Goal: Task Accomplishment & Management: Use online tool/utility

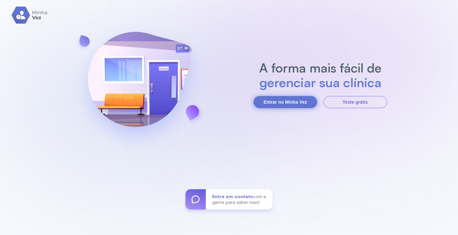
click at [288, 105] on button "Entrar no Minha Vez" at bounding box center [286, 102] width 64 height 12
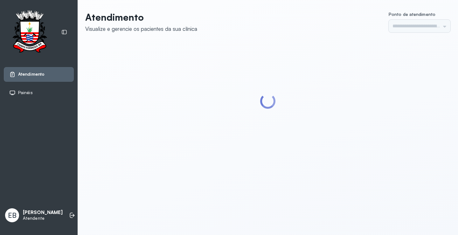
type input "*********"
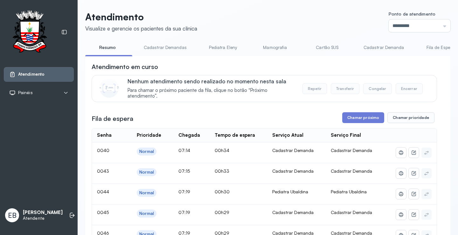
scroll to position [32, 0]
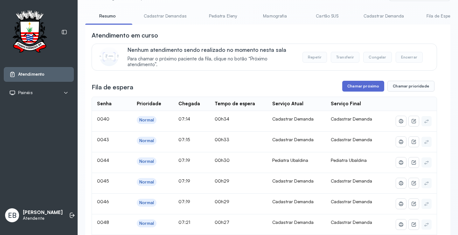
click at [355, 89] on button "Chamar próximo" at bounding box center [363, 86] width 42 height 11
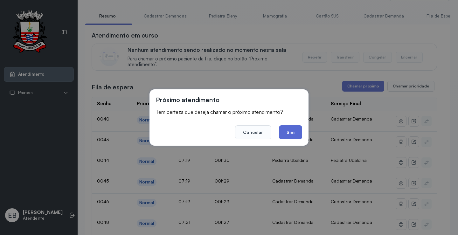
click at [296, 130] on button "Sim" at bounding box center [290, 132] width 23 height 14
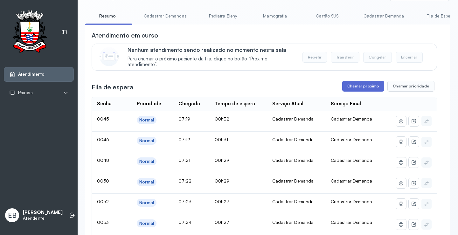
click at [357, 85] on button "Chamar próximo" at bounding box center [363, 86] width 42 height 11
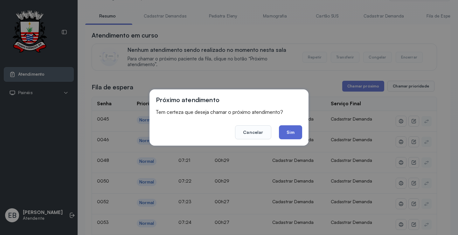
click at [295, 132] on button "Sim" at bounding box center [290, 132] width 23 height 14
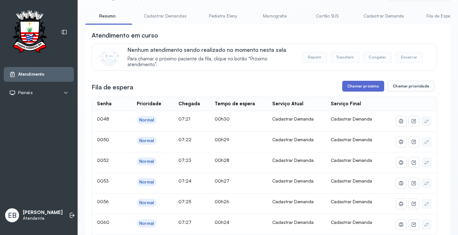
click at [360, 85] on button "Chamar próximo" at bounding box center [363, 86] width 42 height 11
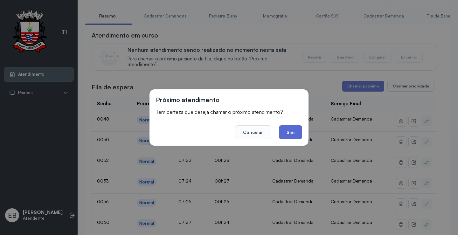
click at [291, 129] on button "Sim" at bounding box center [290, 132] width 23 height 14
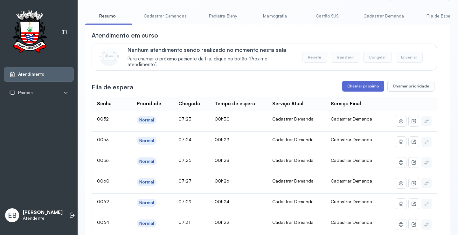
click at [362, 85] on button "Chamar próximo" at bounding box center [363, 86] width 42 height 11
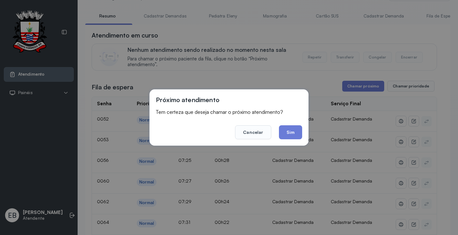
click at [291, 127] on button "Sim" at bounding box center [290, 132] width 23 height 14
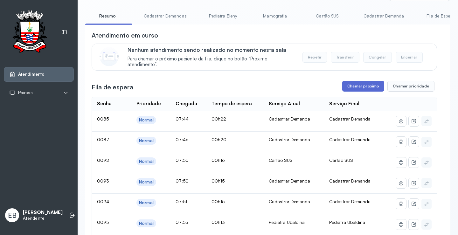
click at [355, 87] on button "Chamar próximo" at bounding box center [363, 86] width 42 height 11
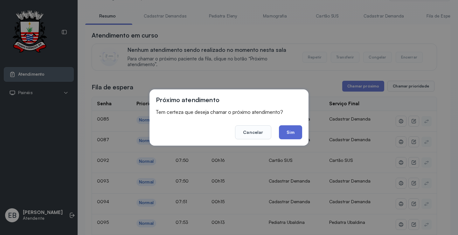
click at [298, 130] on button "Sim" at bounding box center [290, 132] width 23 height 14
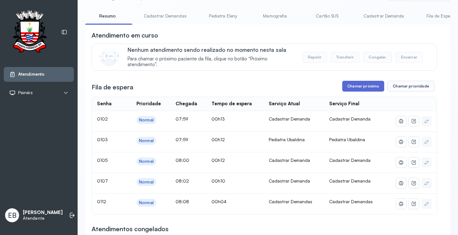
click at [363, 88] on button "Chamar próximo" at bounding box center [363, 86] width 42 height 11
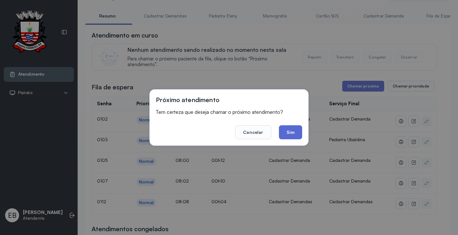
click at [295, 130] on button "Sim" at bounding box center [290, 132] width 23 height 14
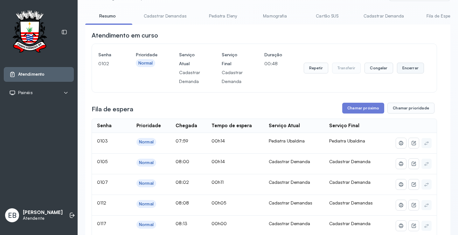
click at [407, 71] on button "Encerrar" at bounding box center [410, 68] width 27 height 11
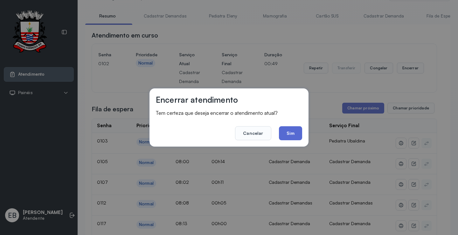
click at [291, 132] on button "Sim" at bounding box center [290, 133] width 23 height 14
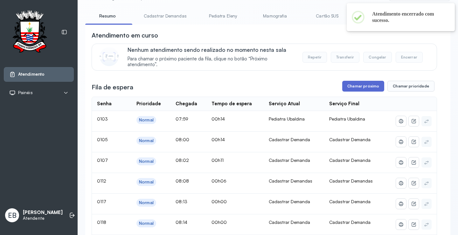
click at [360, 86] on button "Chamar próximo" at bounding box center [363, 86] width 42 height 11
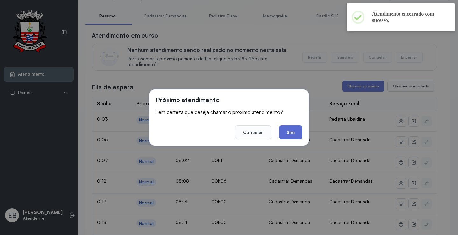
click at [292, 131] on button "Sim" at bounding box center [290, 132] width 23 height 14
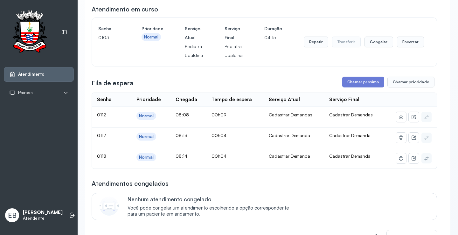
scroll to position [64, 0]
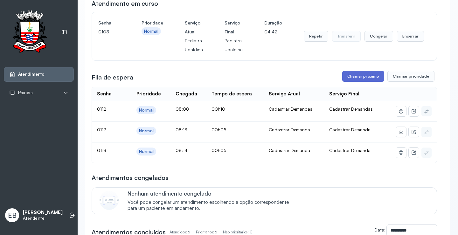
click at [358, 80] on button "Chamar próximo" at bounding box center [363, 76] width 42 height 11
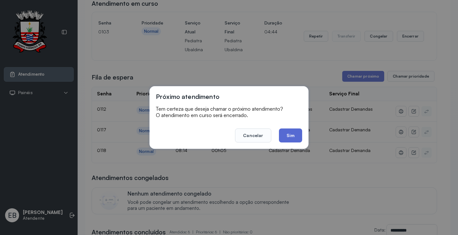
click at [294, 135] on button "Sim" at bounding box center [290, 136] width 23 height 14
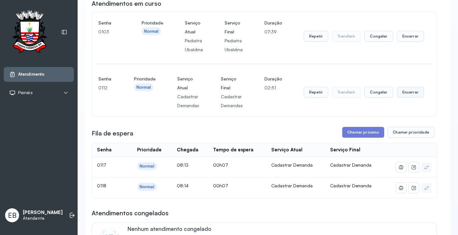
click at [405, 95] on button "Encerrar" at bounding box center [410, 92] width 27 height 11
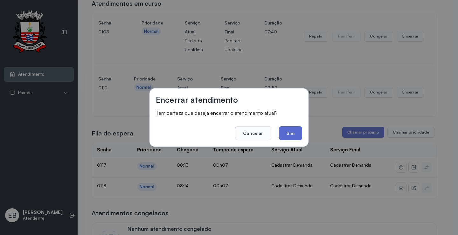
click at [295, 135] on button "Sim" at bounding box center [290, 133] width 23 height 14
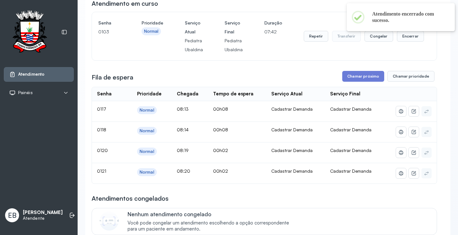
scroll to position [0, 0]
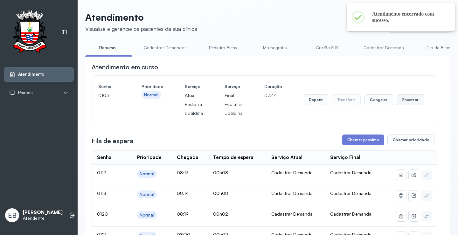
click at [406, 105] on button "Encerrar" at bounding box center [410, 100] width 27 height 11
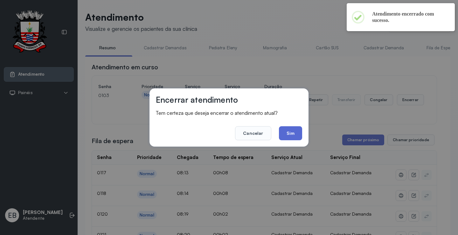
click at [291, 136] on button "Sim" at bounding box center [290, 133] width 23 height 14
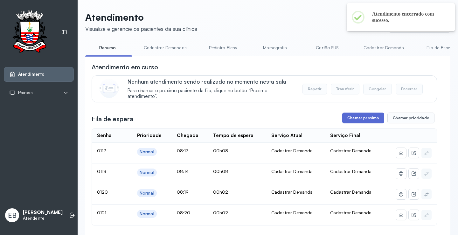
click at [355, 121] on button "Chamar próximo" at bounding box center [363, 118] width 42 height 11
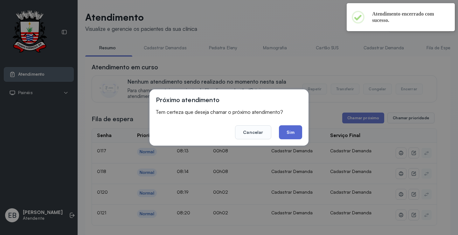
click at [292, 128] on button "Sim" at bounding box center [290, 132] width 23 height 14
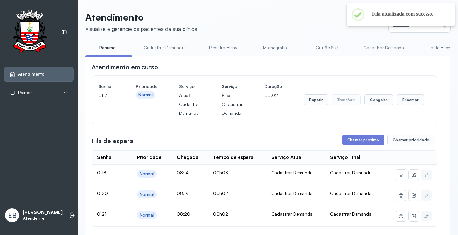
scroll to position [32, 0]
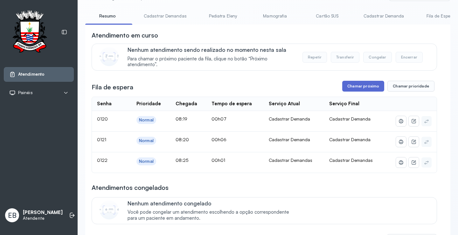
click at [368, 87] on button "Chamar próximo" at bounding box center [363, 86] width 42 height 11
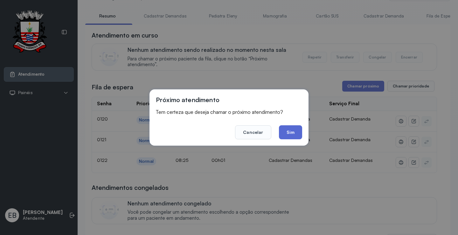
click at [293, 130] on button "Sim" at bounding box center [290, 132] width 23 height 14
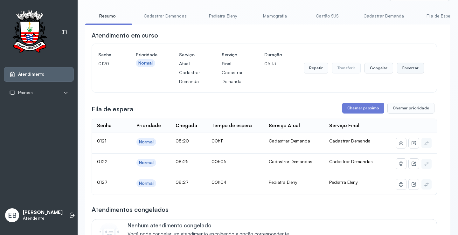
click at [405, 68] on button "Encerrar" at bounding box center [410, 68] width 27 height 11
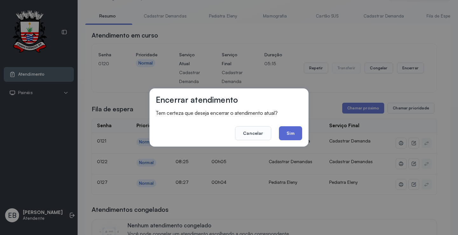
click at [293, 132] on button "Sim" at bounding box center [290, 133] width 23 height 14
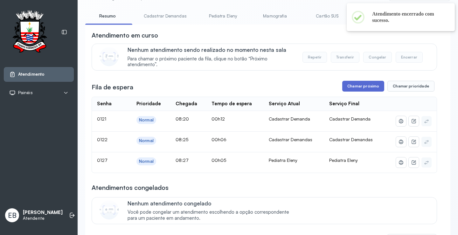
click at [372, 84] on button "Chamar próximo" at bounding box center [363, 86] width 42 height 11
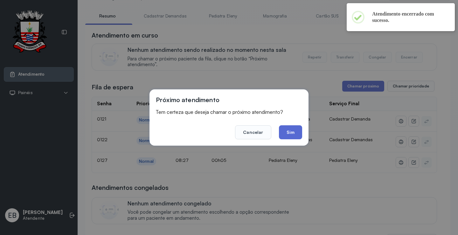
click at [295, 133] on button "Sim" at bounding box center [290, 132] width 23 height 14
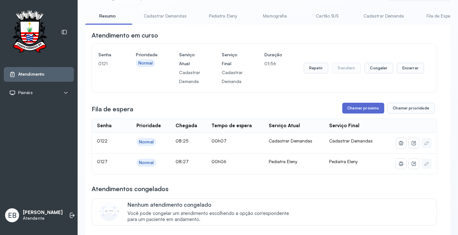
click at [361, 108] on button "Chamar próximo" at bounding box center [363, 108] width 42 height 11
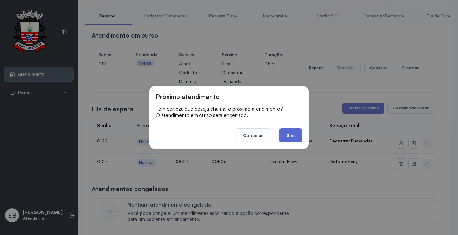
click at [294, 135] on button "Sim" at bounding box center [290, 136] width 23 height 14
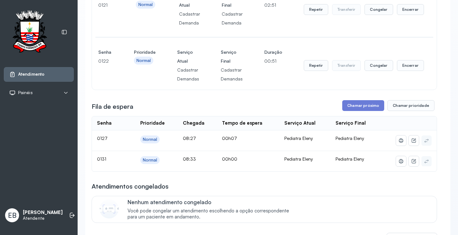
scroll to position [0, 0]
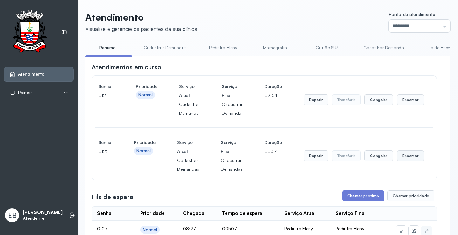
click at [410, 154] on button "Encerrar" at bounding box center [410, 156] width 27 height 11
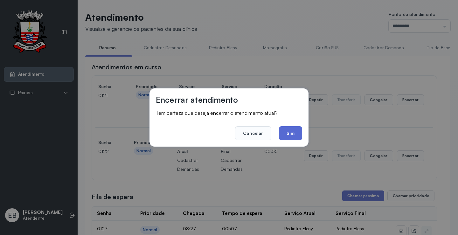
click at [299, 133] on button "Sim" at bounding box center [290, 133] width 23 height 14
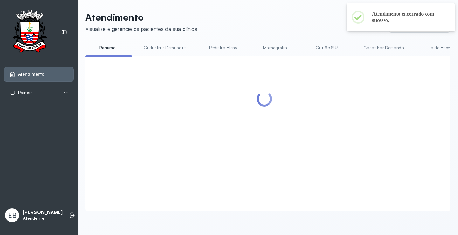
click at [412, 102] on div at bounding box center [265, 126] width 346 height 127
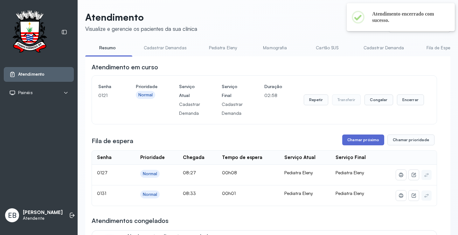
click at [371, 141] on button "Chamar próximo" at bounding box center [363, 140] width 42 height 11
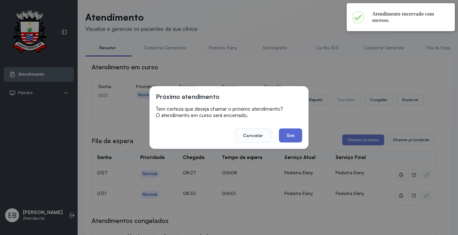
click at [300, 137] on button "Sim" at bounding box center [290, 136] width 23 height 14
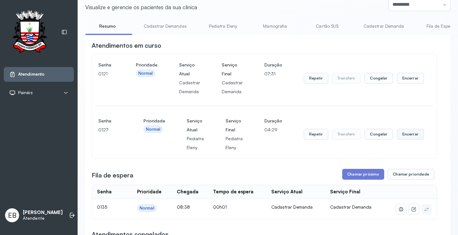
scroll to position [64, 0]
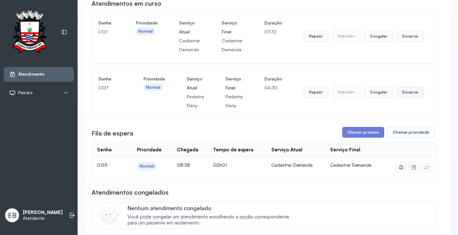
click at [402, 95] on button "Encerrar" at bounding box center [410, 92] width 27 height 11
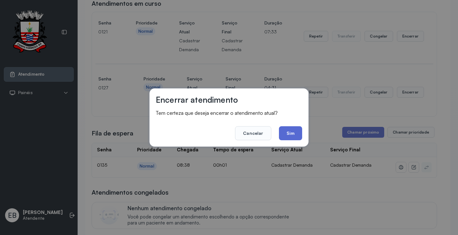
click at [295, 134] on button "Sim" at bounding box center [290, 133] width 23 height 14
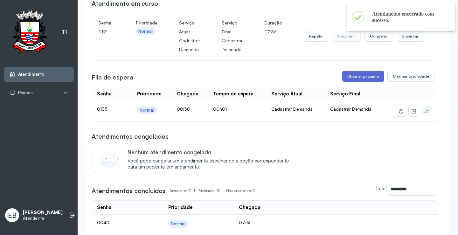
click at [361, 77] on button "Chamar próximo" at bounding box center [363, 76] width 42 height 11
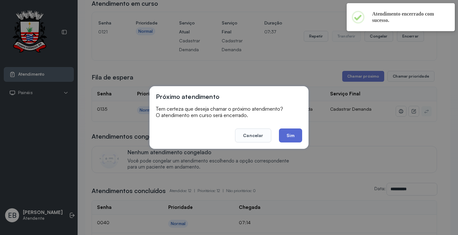
click at [294, 132] on button "Sim" at bounding box center [290, 136] width 23 height 14
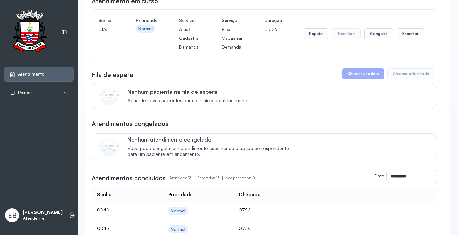
scroll to position [0, 0]
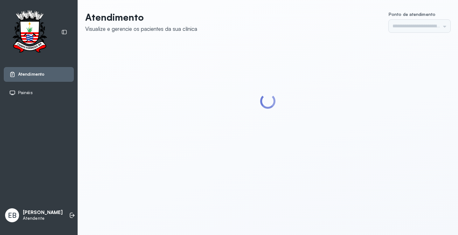
type input "*********"
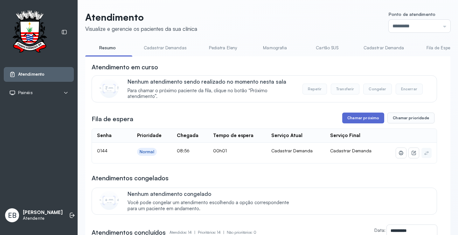
click at [348, 121] on button "Chamar próximo" at bounding box center [363, 118] width 42 height 11
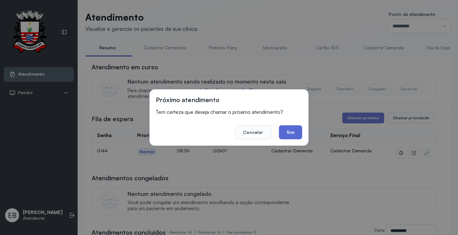
click at [292, 135] on button "Sim" at bounding box center [290, 132] width 23 height 14
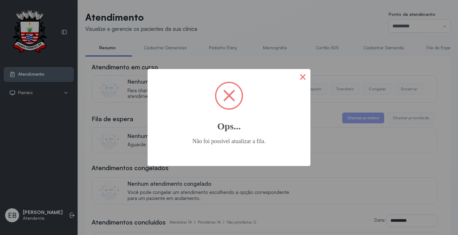
click at [306, 77] on button "×" at bounding box center [302, 76] width 15 height 15
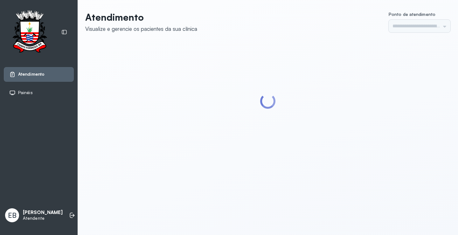
type input "*********"
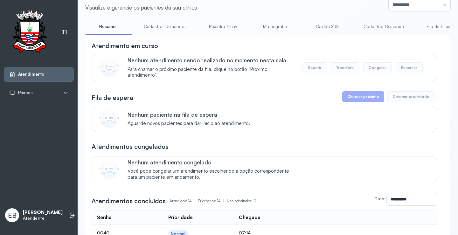
scroll to position [64, 0]
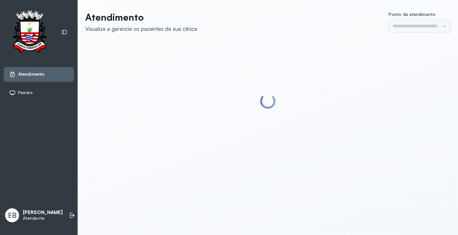
type input "*********"
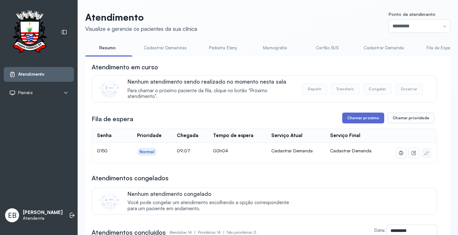
click at [374, 118] on button "Chamar próximo" at bounding box center [363, 118] width 42 height 11
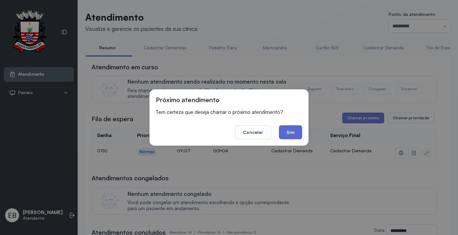
click at [293, 135] on button "Sim" at bounding box center [290, 132] width 23 height 14
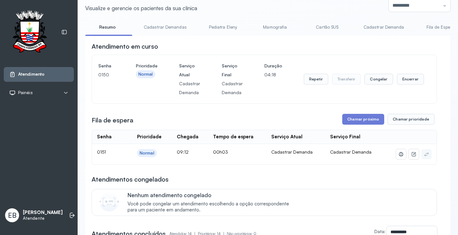
scroll to position [32, 0]
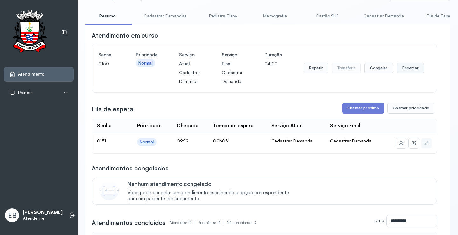
click at [407, 68] on button "Encerrar" at bounding box center [410, 68] width 27 height 11
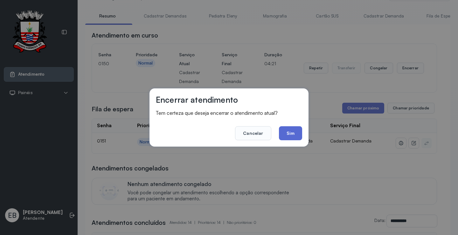
click at [288, 133] on button "Sim" at bounding box center [290, 133] width 23 height 14
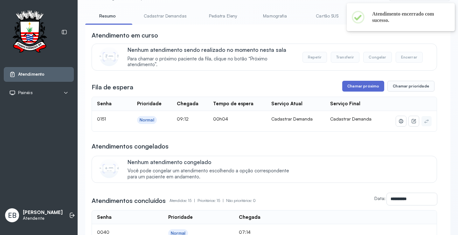
click at [352, 86] on button "Chamar próximo" at bounding box center [363, 86] width 42 height 11
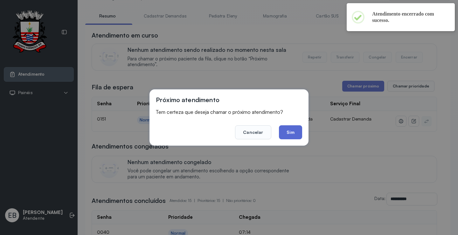
click at [292, 130] on button "Sim" at bounding box center [290, 132] width 23 height 14
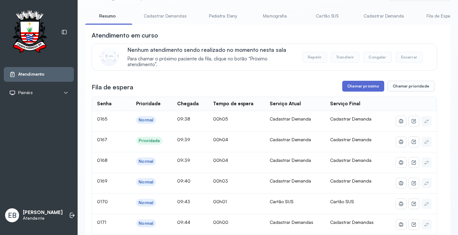
click at [355, 90] on button "Chamar próximo" at bounding box center [363, 86] width 42 height 11
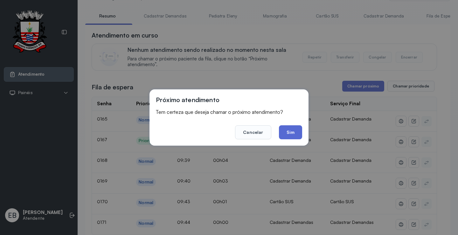
click at [286, 131] on button "Sim" at bounding box center [290, 132] width 23 height 14
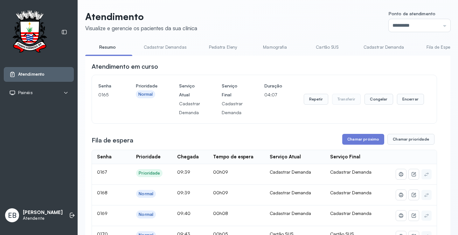
scroll to position [0, 0]
click at [405, 105] on button "Encerrar" at bounding box center [410, 100] width 27 height 11
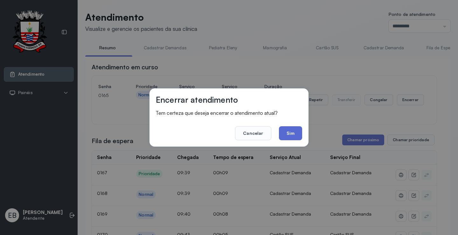
click at [288, 135] on button "Sim" at bounding box center [290, 133] width 23 height 14
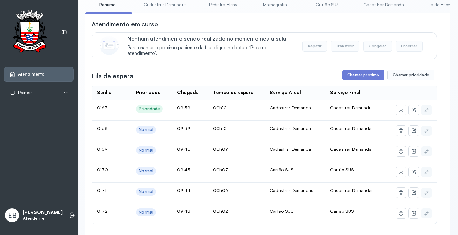
scroll to position [32, 0]
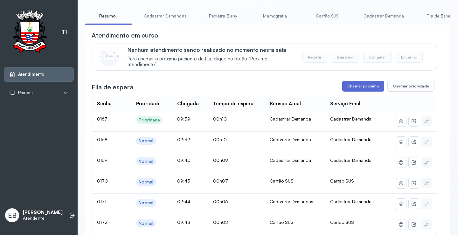
click at [370, 89] on button "Chamar próximo" at bounding box center [363, 86] width 42 height 11
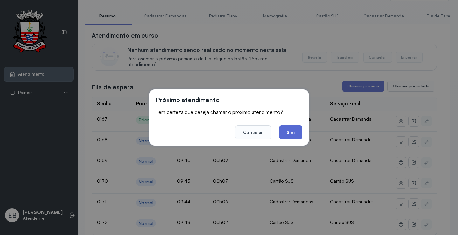
click at [296, 131] on button "Sim" at bounding box center [290, 132] width 23 height 14
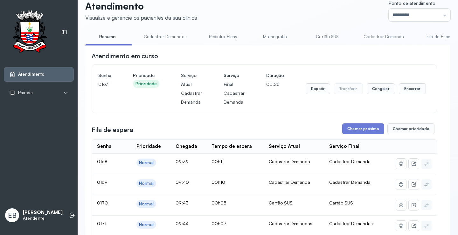
scroll to position [0, 0]
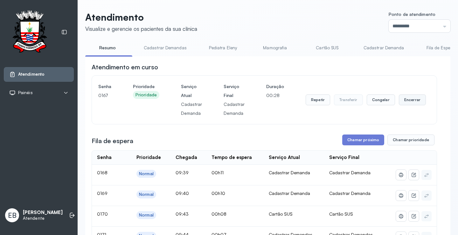
click at [412, 101] on button "Encerrar" at bounding box center [412, 100] width 27 height 11
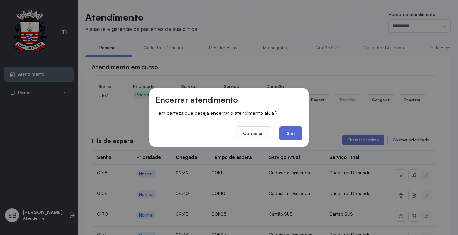
click at [288, 132] on button "Sim" at bounding box center [290, 133] width 23 height 14
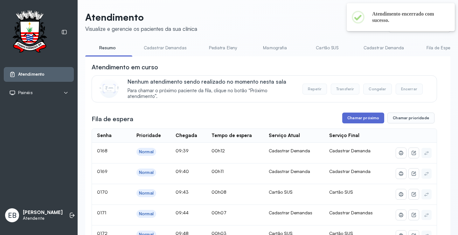
click at [365, 120] on button "Chamar próximo" at bounding box center [363, 118] width 42 height 11
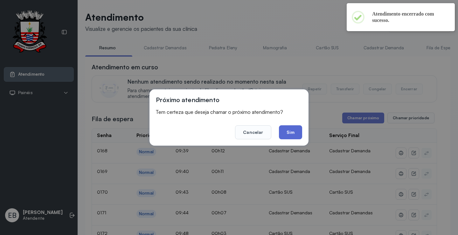
click at [295, 136] on button "Sim" at bounding box center [290, 132] width 23 height 14
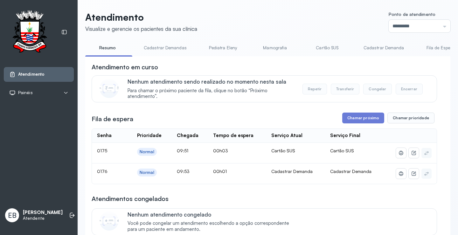
click at [161, 49] on link "Cadastrar Demandas" at bounding box center [166, 48] width 56 height 11
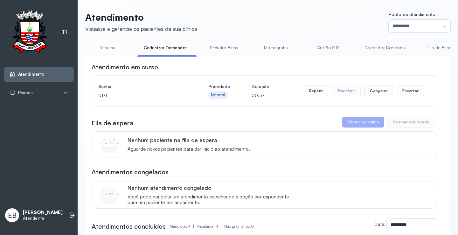
click at [379, 46] on link "Cadastrar Demanda" at bounding box center [384, 48] width 53 height 11
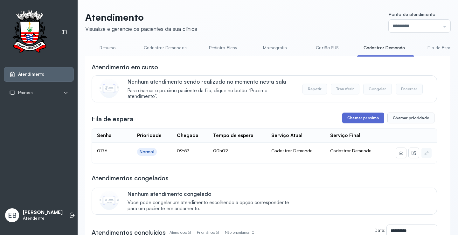
click at [355, 121] on button "Chamar próximo" at bounding box center [363, 118] width 42 height 11
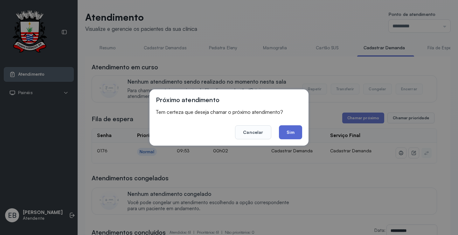
click at [297, 129] on button "Sim" at bounding box center [290, 132] width 23 height 14
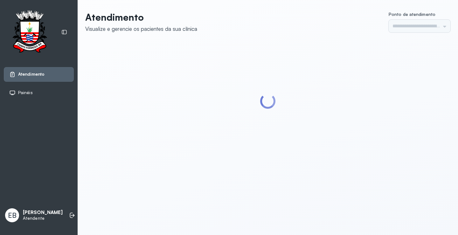
type input "*********"
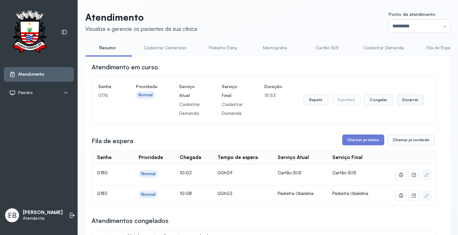
click at [409, 100] on button "Encerrar" at bounding box center [410, 100] width 27 height 11
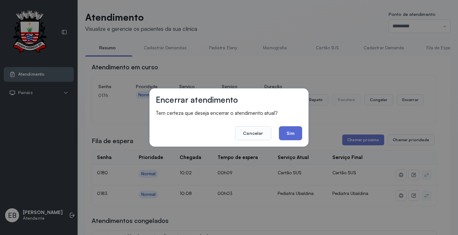
click at [294, 130] on button "Sim" at bounding box center [290, 133] width 23 height 14
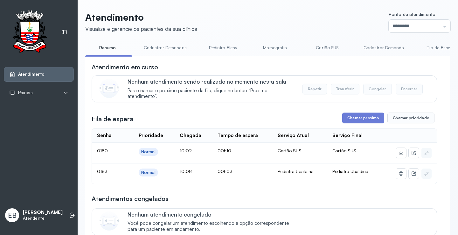
click at [382, 49] on link "Cadastrar Demanda" at bounding box center [383, 48] width 53 height 11
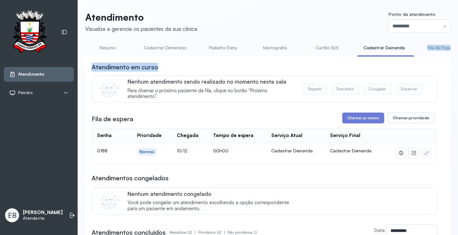
drag, startPoint x: 369, startPoint y: 56, endPoint x: 406, endPoint y: 60, distance: 36.8
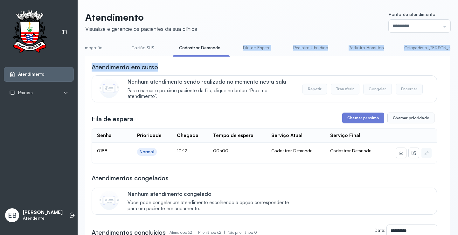
scroll to position [0, 215]
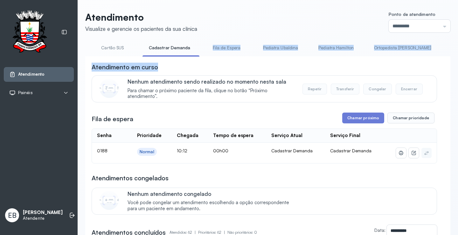
click at [285, 49] on link "Pediatra Ubaldina" at bounding box center [281, 48] width 48 height 11
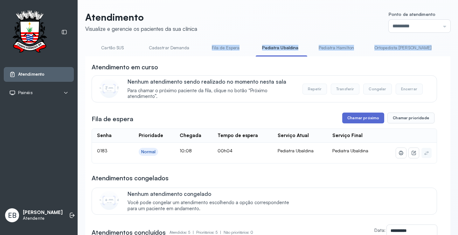
click at [365, 116] on button "Chamar próximo" at bounding box center [363, 118] width 42 height 11
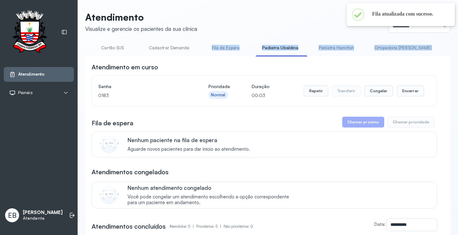
click at [115, 48] on link "Cartão SUS" at bounding box center [112, 48] width 45 height 11
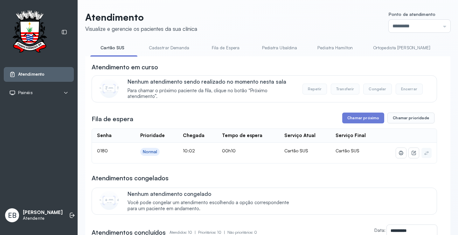
scroll to position [0, 0]
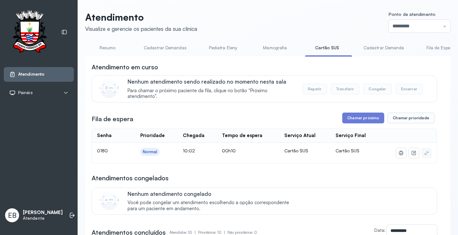
click at [105, 48] on link "Resumo" at bounding box center [107, 48] width 45 height 11
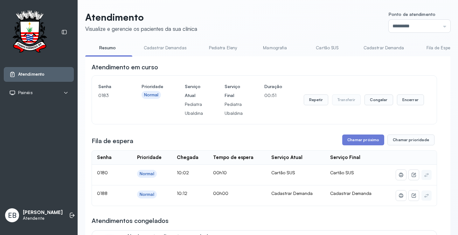
click at [167, 50] on link "Cadastrar Demandas" at bounding box center [166, 48] width 56 height 11
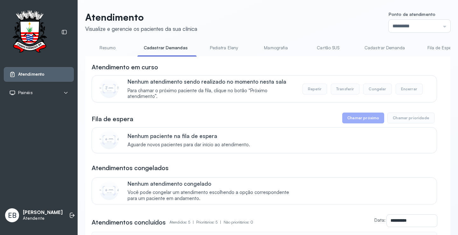
click at [369, 48] on link "Cadastrar Demanda" at bounding box center [384, 48] width 53 height 11
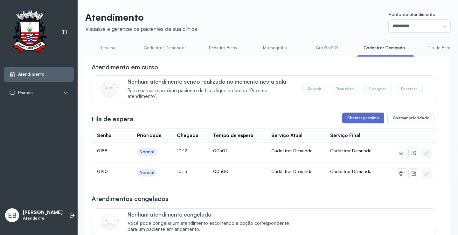
click at [359, 120] on button "Chamar próximo" at bounding box center [363, 118] width 42 height 11
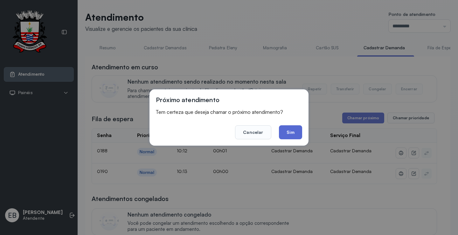
click at [286, 130] on button "Sim" at bounding box center [290, 132] width 23 height 14
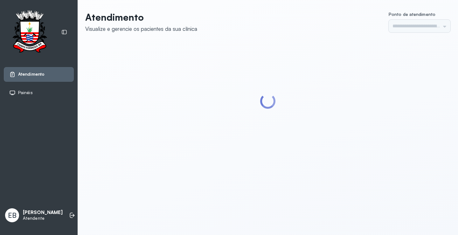
type input "*********"
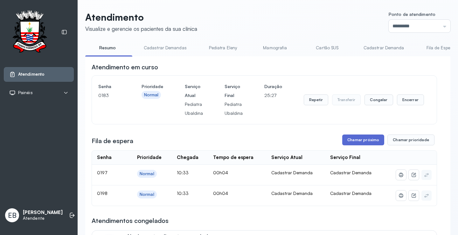
click at [353, 137] on button "Chamar próximo" at bounding box center [363, 140] width 42 height 11
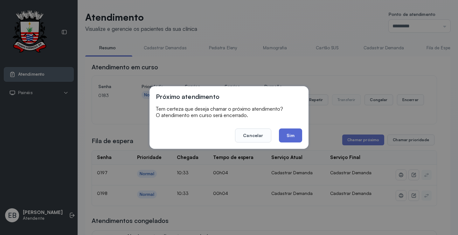
click at [296, 134] on button "Sim" at bounding box center [290, 136] width 23 height 14
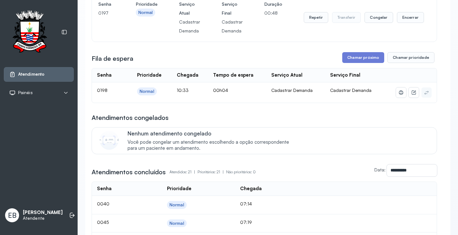
scroll to position [127, 0]
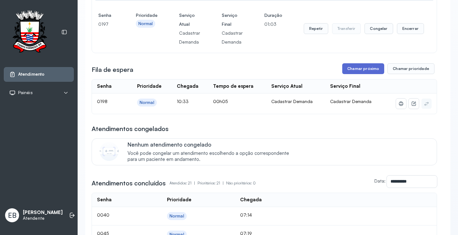
click at [364, 68] on button "Chamar próximo" at bounding box center [363, 68] width 42 height 11
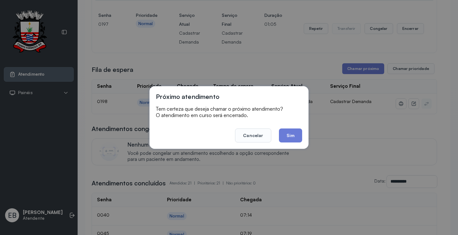
drag, startPoint x: 286, startPoint y: 139, endPoint x: 285, endPoint y: 136, distance: 3.4
click at [286, 138] on button "Sim" at bounding box center [290, 136] width 23 height 14
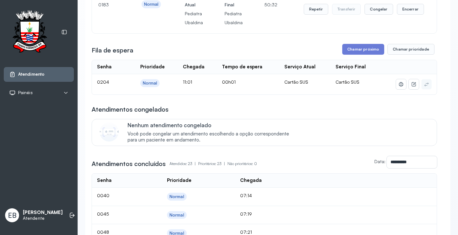
scroll to position [23, 0]
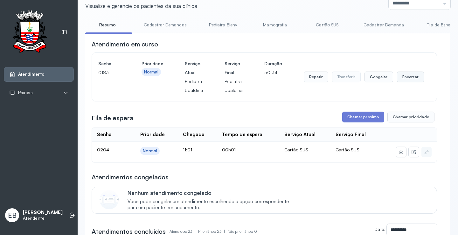
click at [410, 76] on button "Encerrar" at bounding box center [410, 77] width 27 height 11
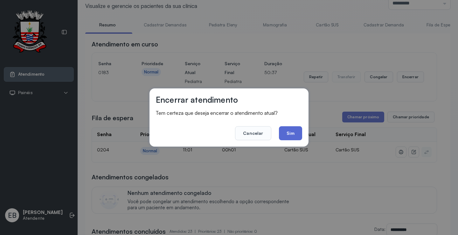
click at [298, 134] on button "Sim" at bounding box center [290, 133] width 23 height 14
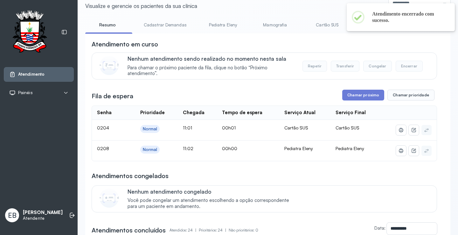
scroll to position [0, 0]
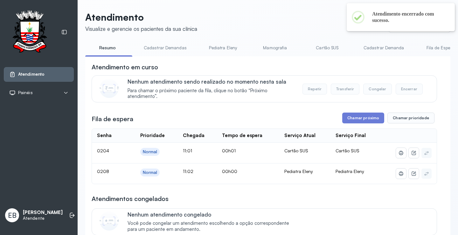
click at [223, 48] on link "Pediatra Eleny" at bounding box center [223, 48] width 45 height 11
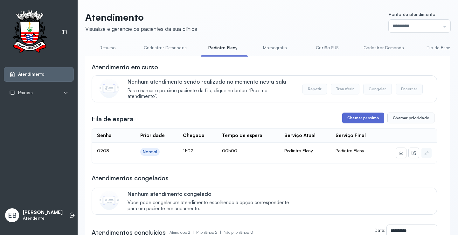
click at [355, 118] on button "Chamar próximo" at bounding box center [363, 118] width 42 height 11
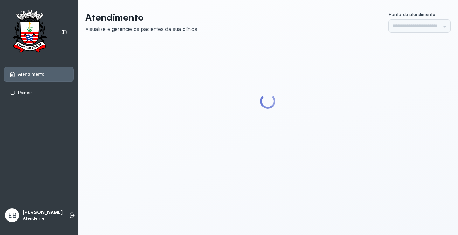
type input "*********"
